Goal: Task Accomplishment & Management: Use online tool/utility

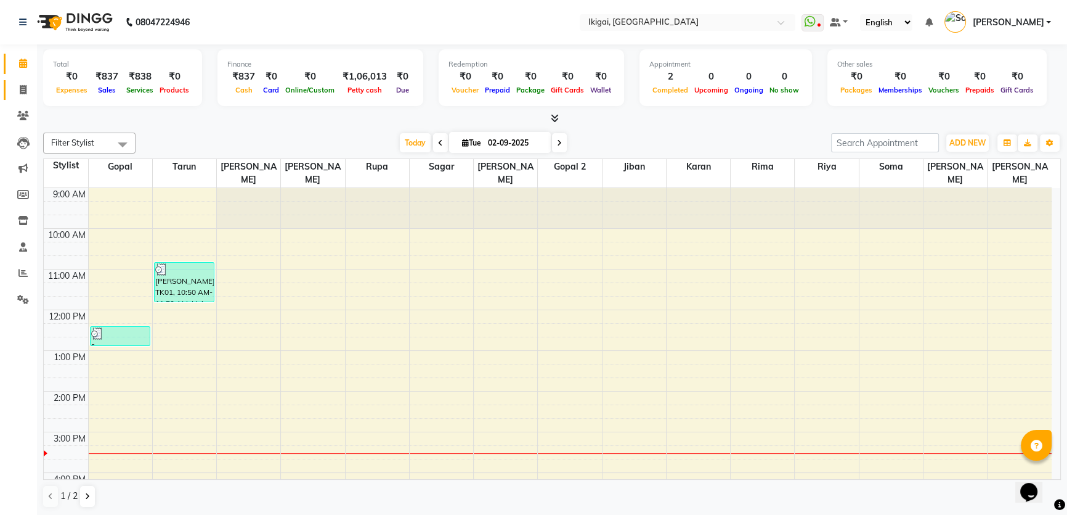
click at [18, 81] on link "Invoice" at bounding box center [19, 90] width 30 height 20
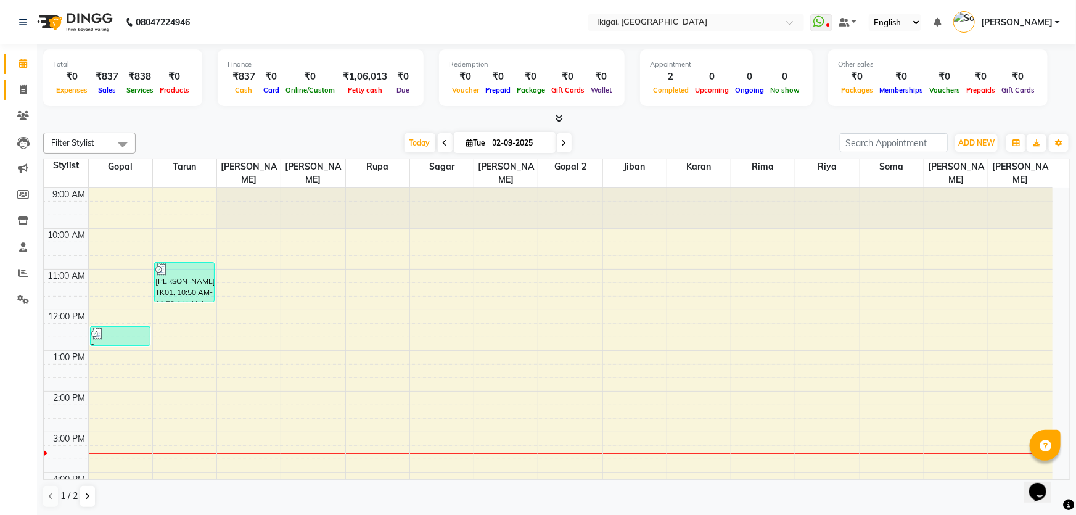
select select "4429"
select select "service"
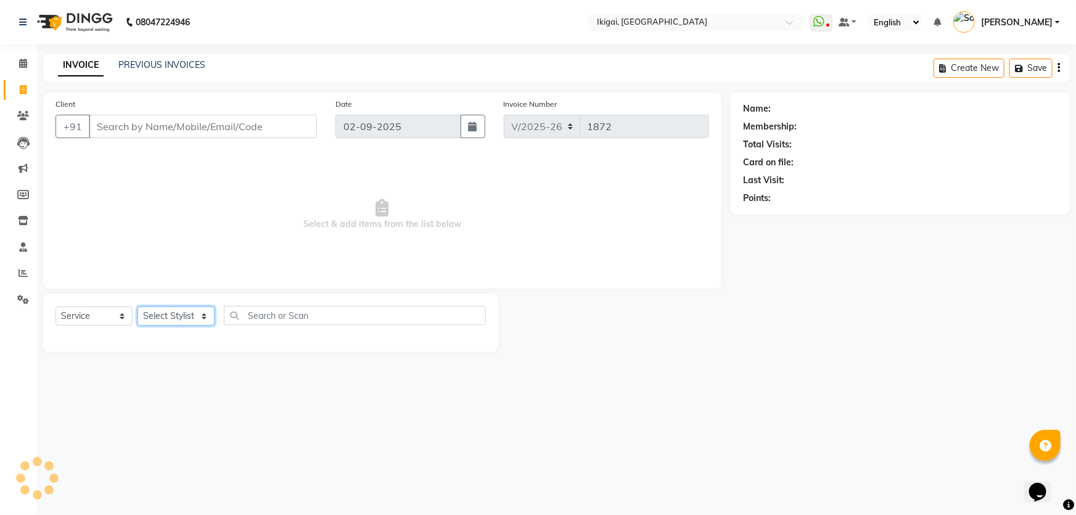
click at [186, 309] on select "Select Stylist" at bounding box center [175, 315] width 77 height 19
select select "57449"
click at [137, 306] on select "Select Stylist [PERSON_NAME] gopal 2 [PERSON_NAME] [PERSON_NAME] [PERSON_NAME] …" at bounding box center [175, 315] width 77 height 19
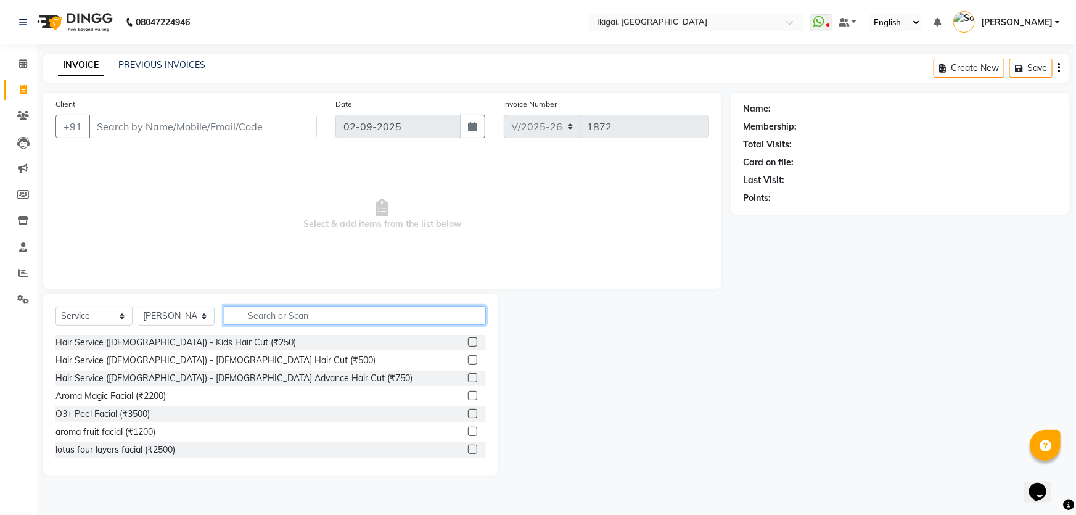
click at [269, 317] on input "text" at bounding box center [355, 315] width 262 height 19
type input "F"
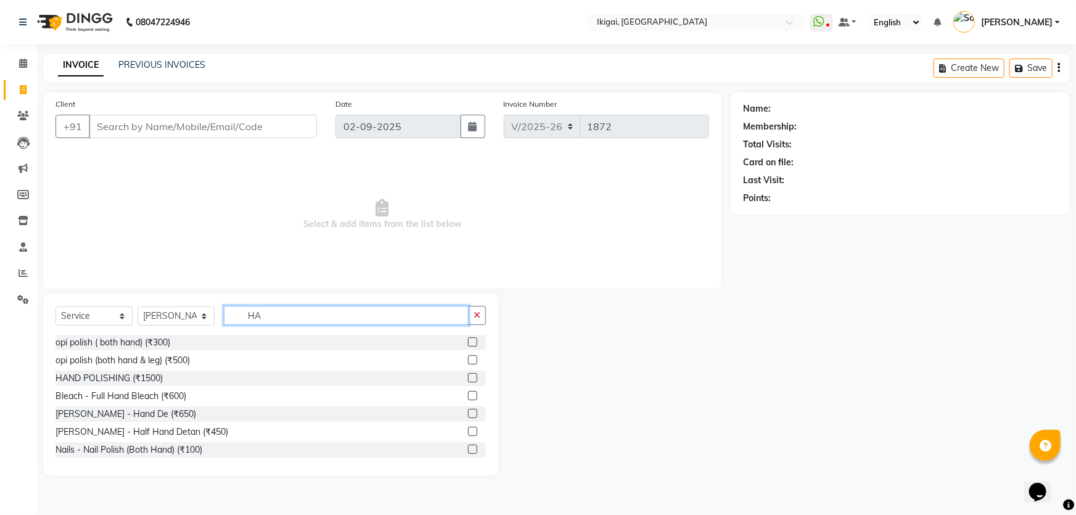
type input "H"
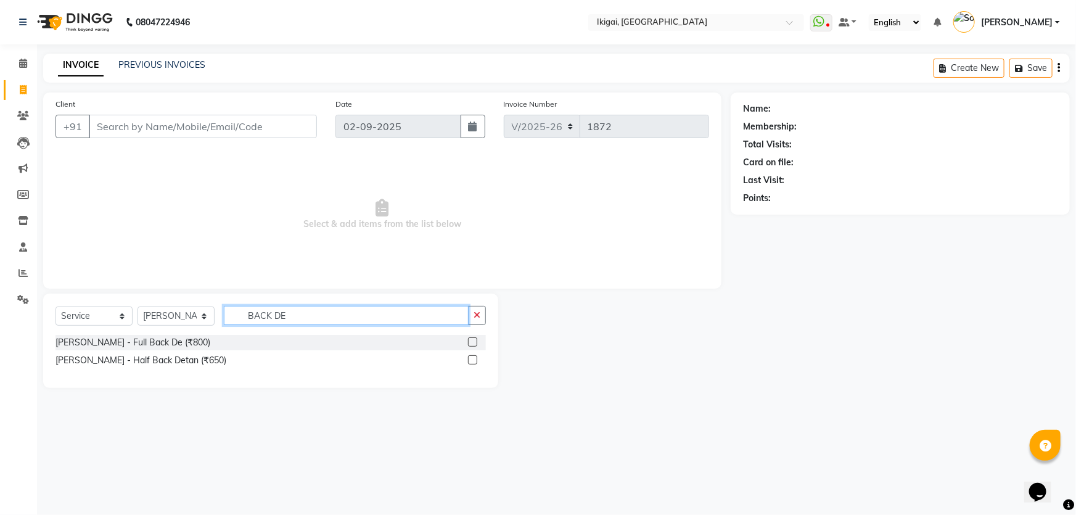
type input "BACK DE"
click at [166, 128] on input "Client" at bounding box center [203, 126] width 228 height 23
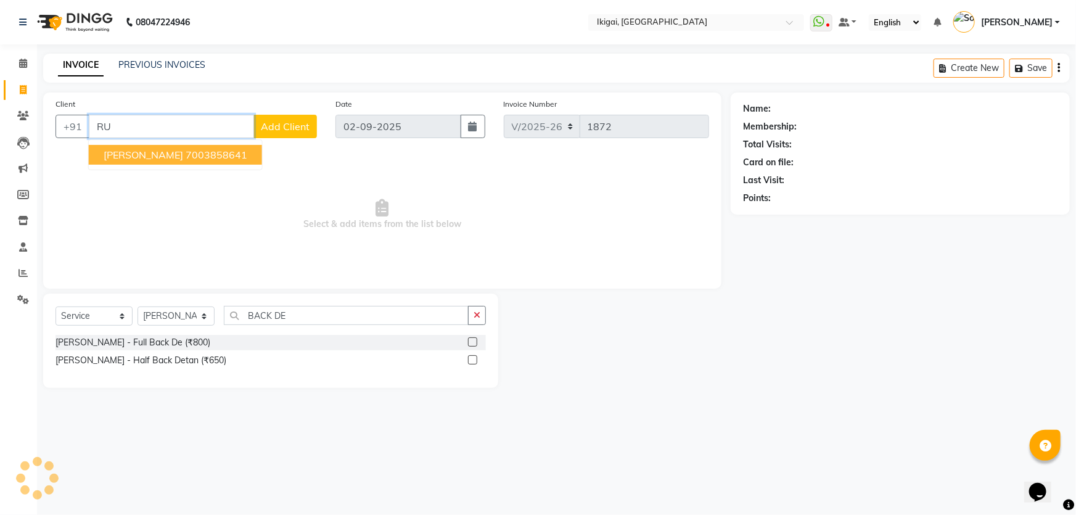
type input "R"
